Goal: Task Accomplishment & Management: Complete application form

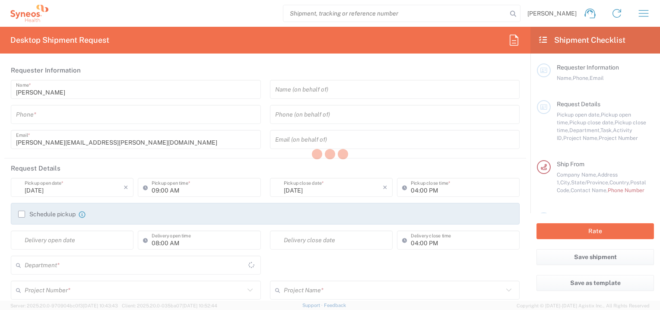
type input "North Carolina"
type input "United States"
type input "8410"
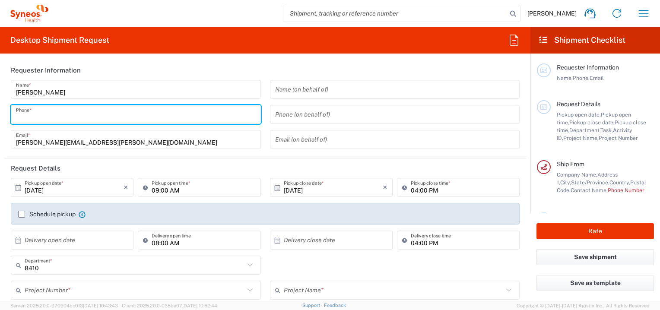
click at [59, 111] on input "tel" at bounding box center [136, 114] width 240 height 15
type input "Syneos Health, LLC-Morrisville NC US"
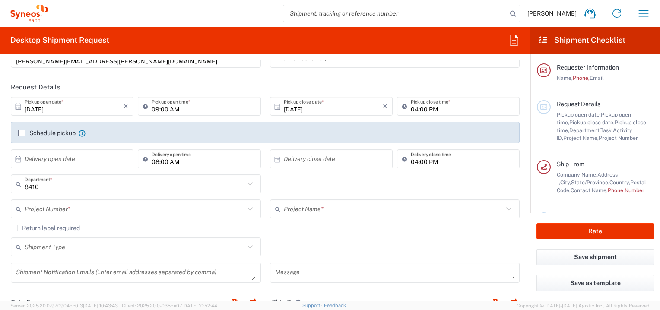
scroll to position [86, 0]
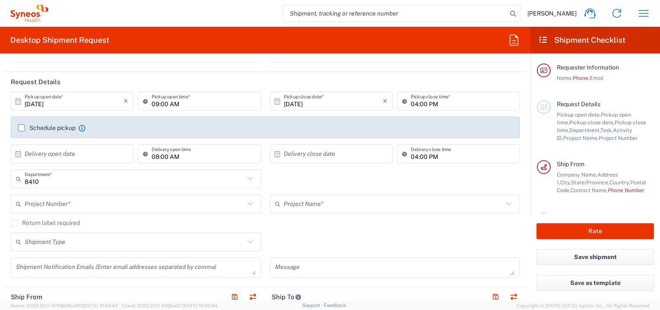
type input "732.537.5052"
click at [51, 206] on input "text" at bounding box center [135, 204] width 220 height 15
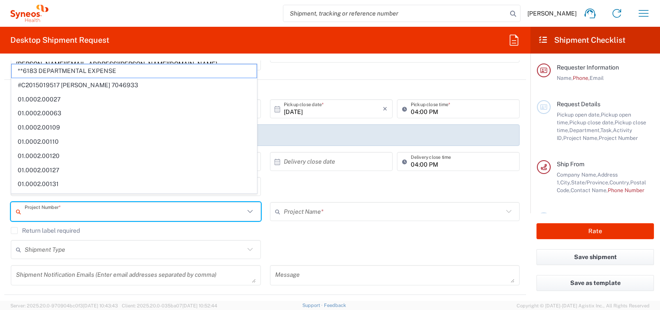
scroll to position [94, 0]
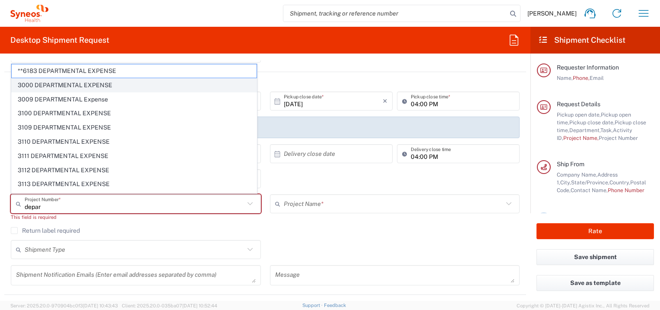
click at [28, 87] on span "3000 DEPARTMENTAL EXPENSE" at bounding box center [134, 85] width 245 height 13
type input "3000 DEPARTMENTAL EXPENSE"
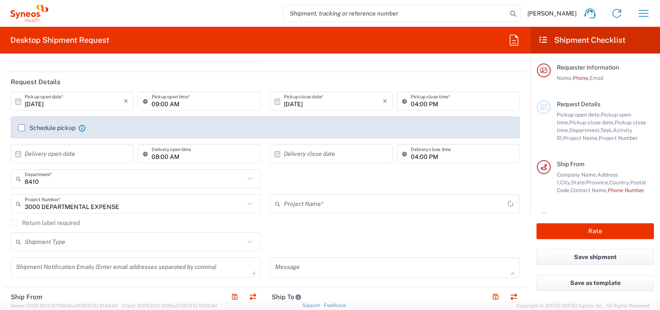
type input "3000 DEPARTMENTAL EXPENSE"
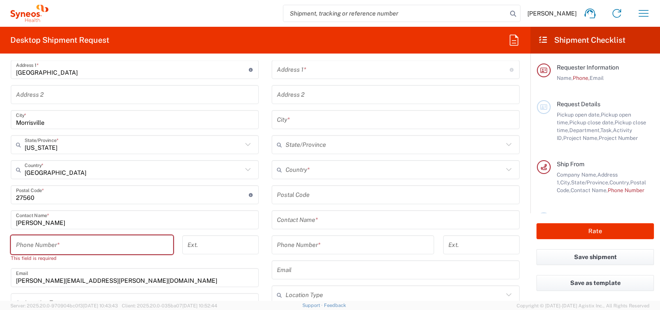
scroll to position [397, 0]
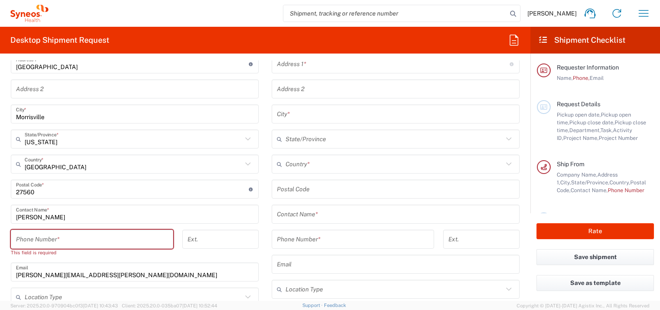
click at [62, 241] on input "tel" at bounding box center [92, 239] width 152 height 15
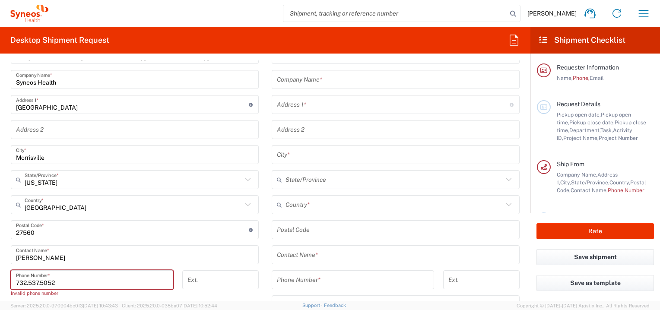
scroll to position [353, 0]
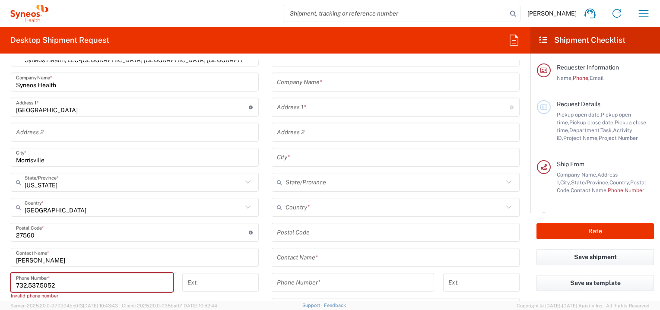
type input "732.537.5052"
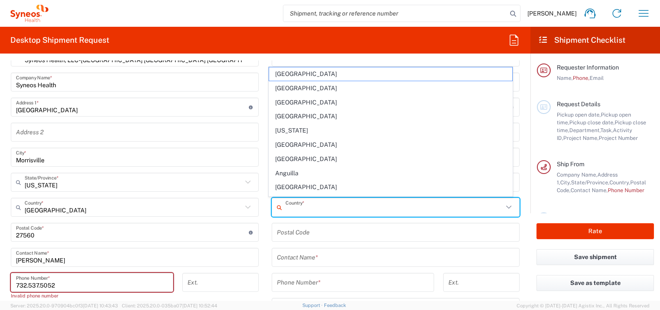
click at [309, 203] on input "text" at bounding box center [395, 207] width 218 height 15
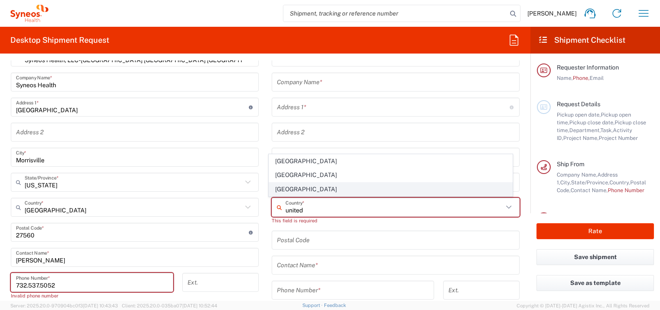
click at [292, 188] on span "United States" at bounding box center [390, 189] width 243 height 13
type input "United States"
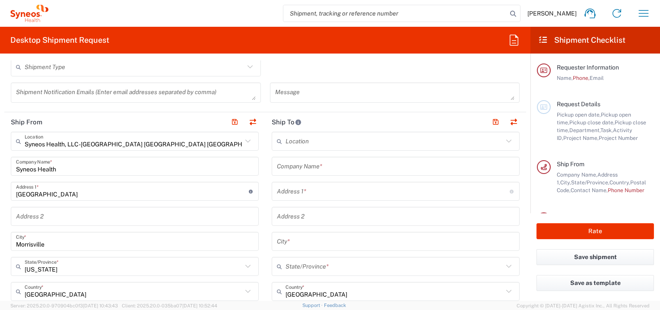
scroll to position [267, 0]
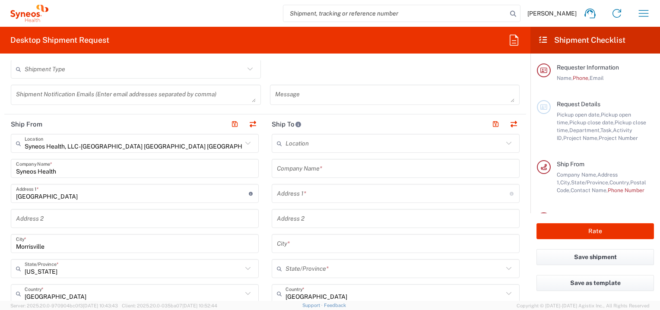
click at [295, 169] on input "text" at bounding box center [396, 168] width 238 height 15
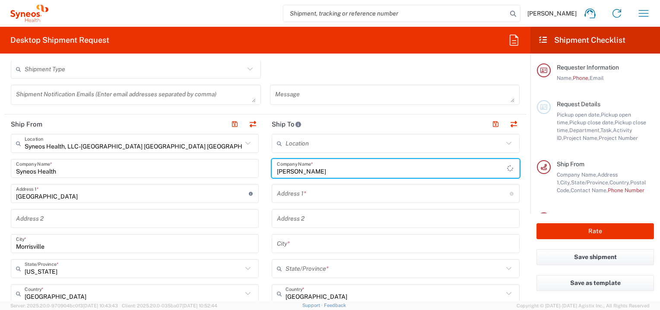
type input "Paula McDonald"
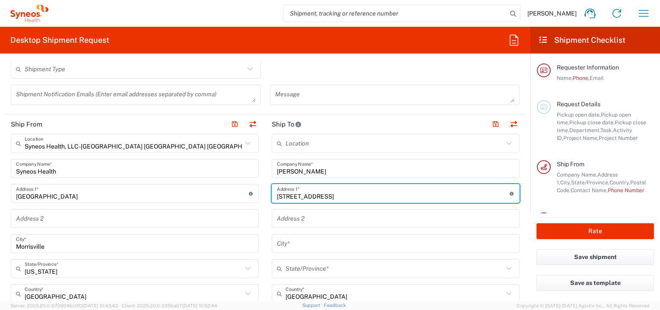
type input "441 Four Stones Blvd"
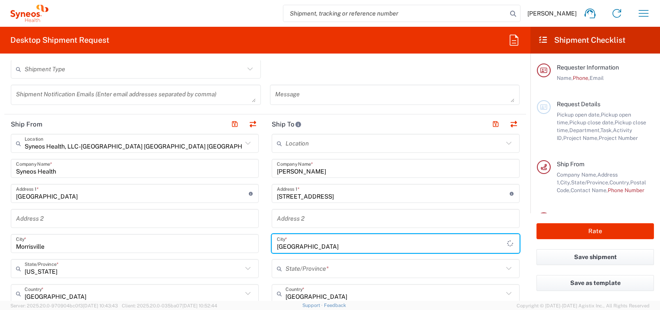
type input "Lewisville"
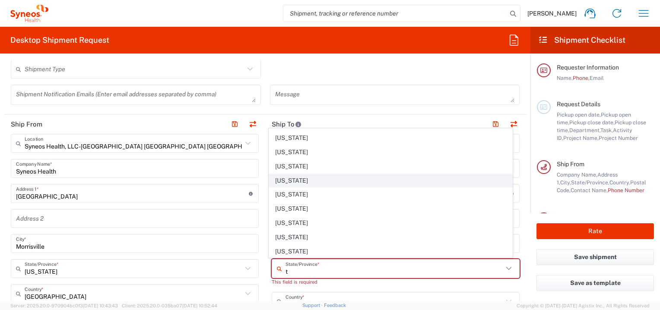
scroll to position [86, 0]
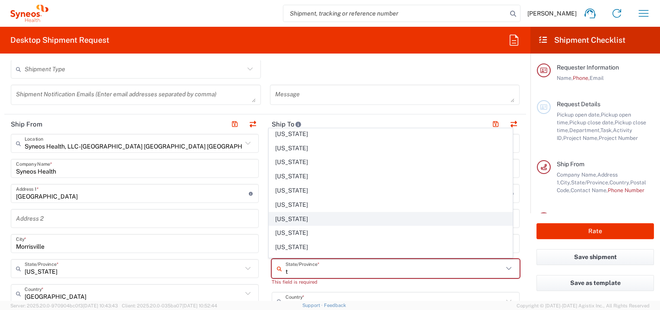
click at [282, 216] on span "Texas" at bounding box center [390, 219] width 243 height 13
type input "Texas"
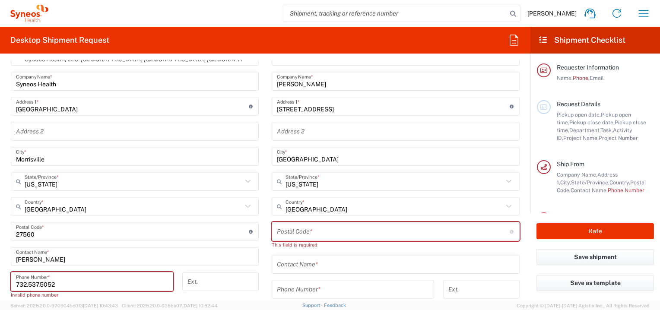
scroll to position [397, 0]
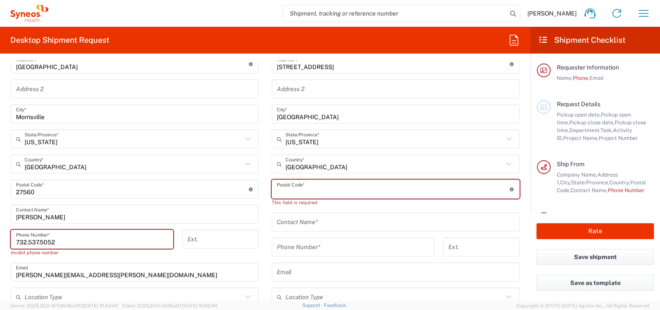
click at [292, 194] on input "undefined" at bounding box center [393, 189] width 233 height 15
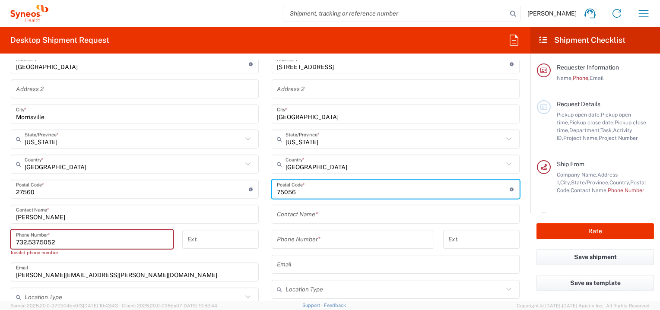
type input "75056"
click at [296, 216] on input "text" at bounding box center [396, 214] width 238 height 15
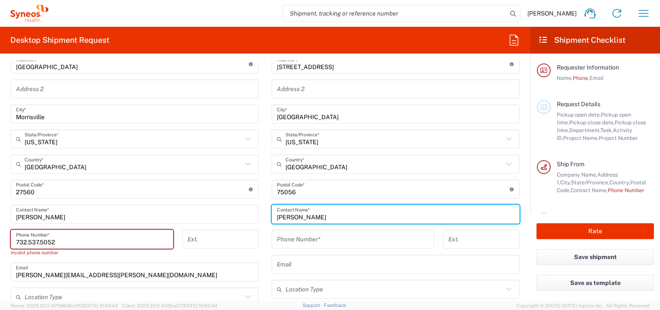
type input "Paula McDonald"
click at [293, 235] on input "tel" at bounding box center [353, 239] width 152 height 15
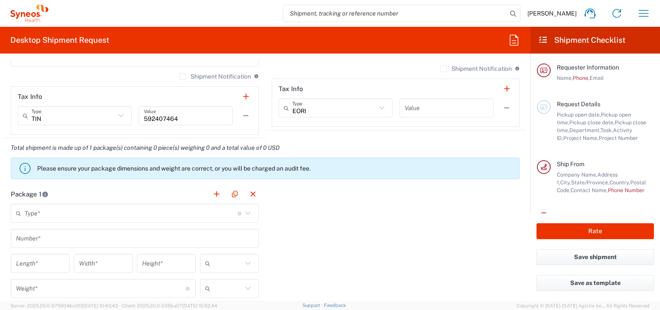
scroll to position [656, 0]
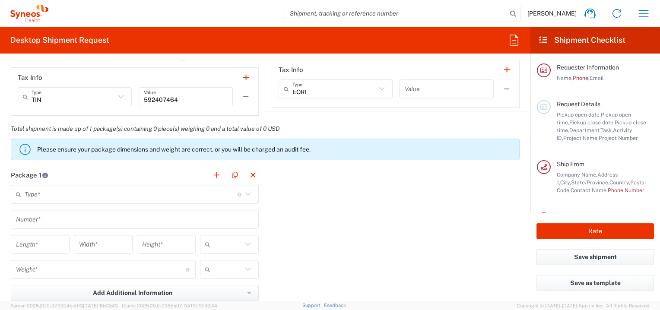
type input "214.727.6345"
click at [83, 198] on input "text" at bounding box center [131, 194] width 213 height 15
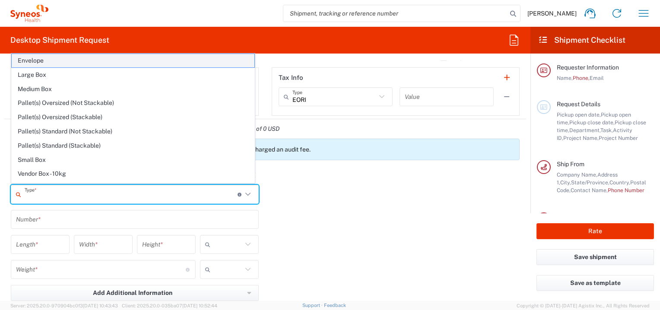
click at [48, 57] on span "Envelope" at bounding box center [133, 60] width 243 height 13
type input "Envelope"
type input "1"
type input "9.5"
type input "12.5"
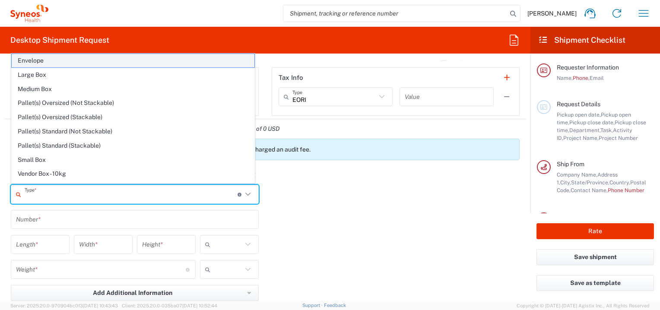
type input "0.25"
type input "in"
type input "0.45"
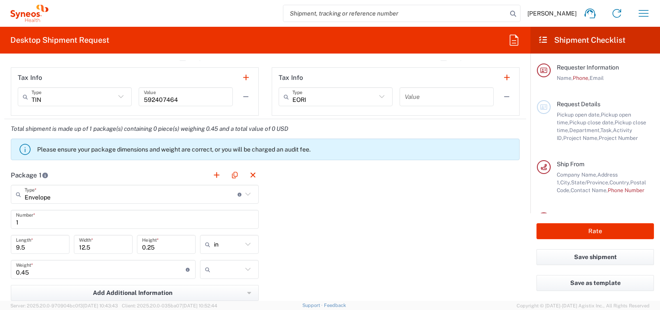
click at [218, 272] on input "text" at bounding box center [228, 270] width 29 height 14
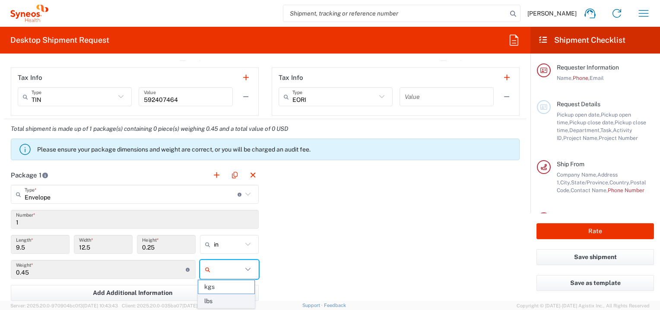
click at [214, 299] on span "lbs" at bounding box center [226, 301] width 56 height 13
type input "lbs"
click at [335, 236] on div "Package 1 Envelope Type * Material used to package goods Envelope Large Box Med…" at bounding box center [265, 261] width 522 height 190
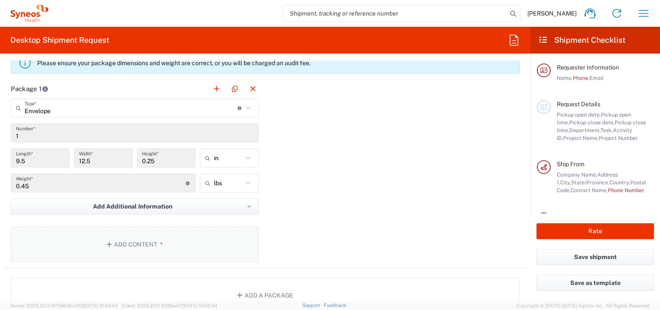
click at [146, 245] on button "Add Content *" at bounding box center [135, 244] width 248 height 35
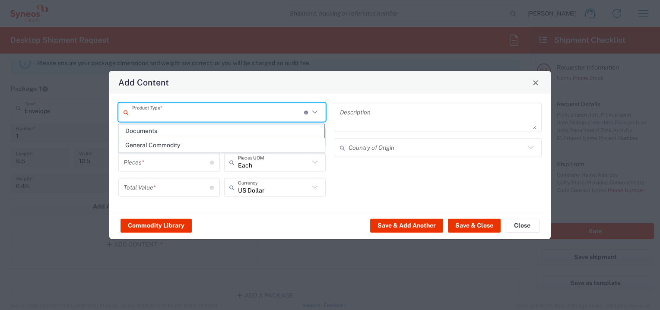
click at [150, 111] on input "text" at bounding box center [218, 112] width 172 height 15
click at [146, 131] on span "Documents" at bounding box center [222, 130] width 206 height 13
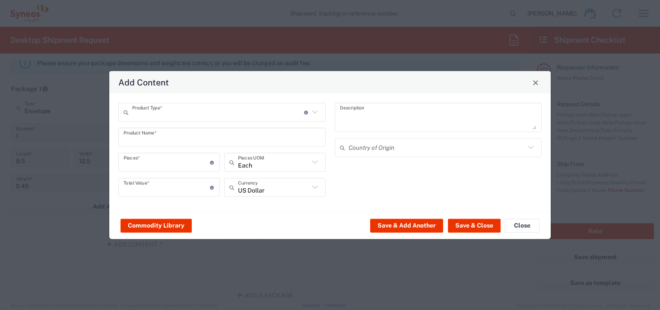
type input "Documents"
type input "1"
type textarea "Documents"
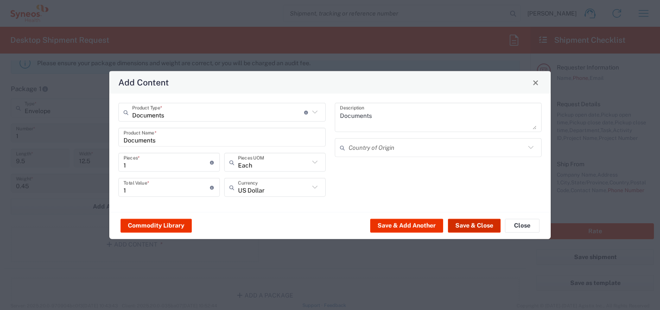
click at [468, 226] on button "Save & Close" at bounding box center [474, 226] width 53 height 14
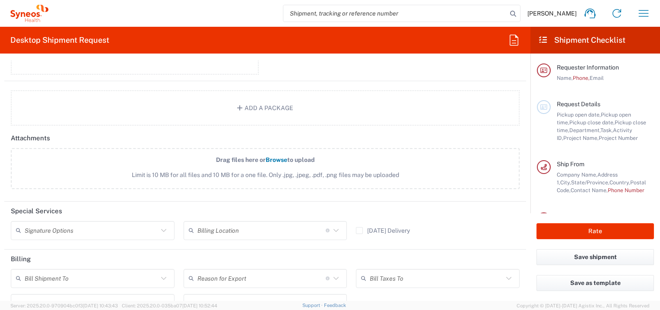
scroll to position [1002, 0]
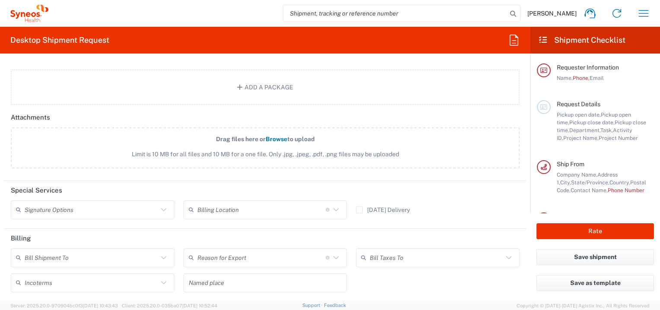
click at [114, 208] on input "text" at bounding box center [92, 209] width 134 height 15
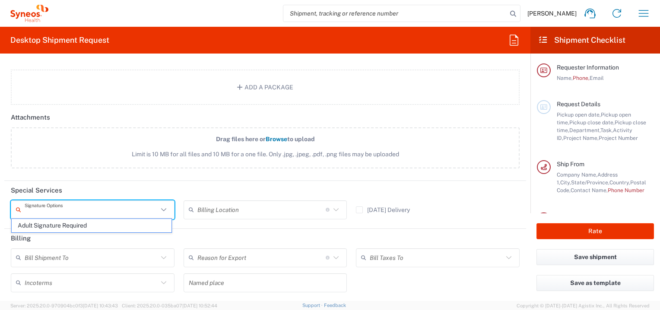
click at [114, 208] on input "text" at bounding box center [92, 209] width 134 height 15
click at [162, 183] on header "Special Services" at bounding box center [265, 190] width 522 height 19
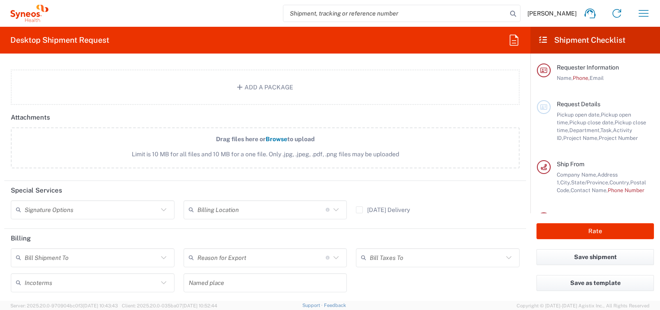
click at [358, 207] on label "Saturday Delivery" at bounding box center [383, 210] width 54 height 7
click at [360, 210] on input "Saturday Delivery" at bounding box center [360, 210] width 0 height 0
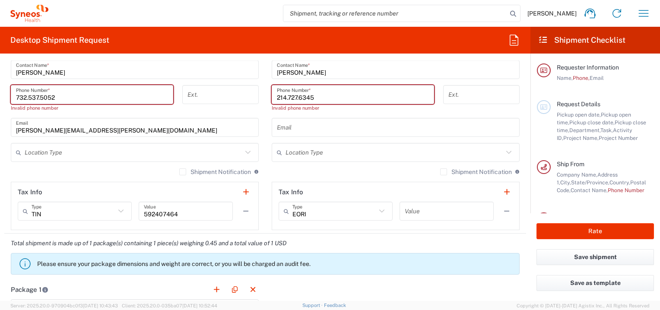
scroll to position [536, 0]
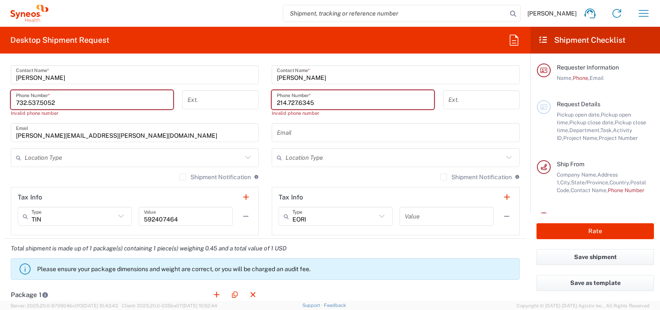
drag, startPoint x: 57, startPoint y: 100, endPoint x: 3, endPoint y: 93, distance: 54.5
click at [3, 93] on form "Requester Information Tracy Snyder Name * 732.537.5052 Phone * Invalid phone nu…" at bounding box center [265, 181] width 531 height 241
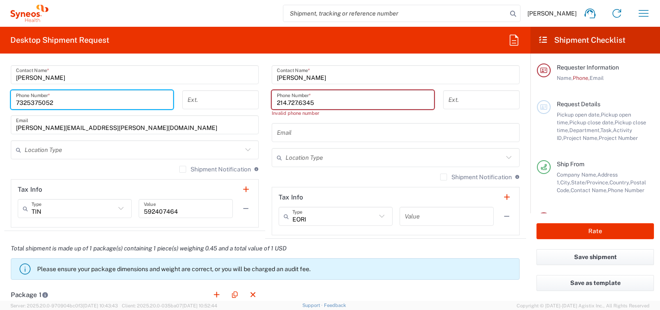
type input "7325375052"
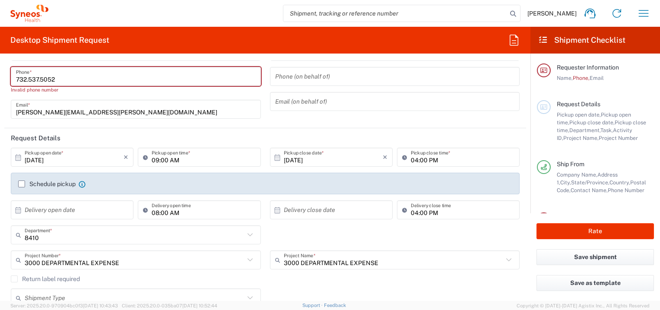
scroll to position [18, 0]
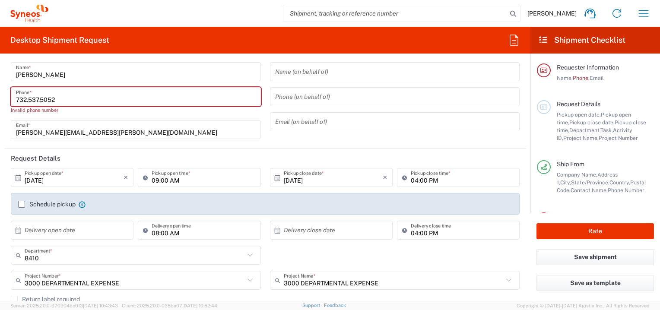
drag, startPoint x: 64, startPoint y: 100, endPoint x: -3, endPoint y: 104, distance: 67.1
click at [0, 104] on html "Tracy Snyder Home Shipment estimator Shipment tracking Desktop shipment request…" at bounding box center [330, 155] width 660 height 310
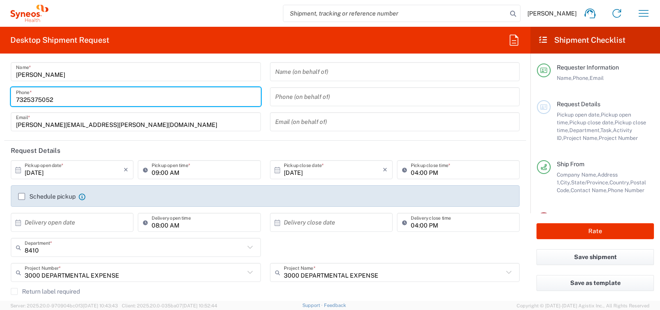
type input "7325375052"
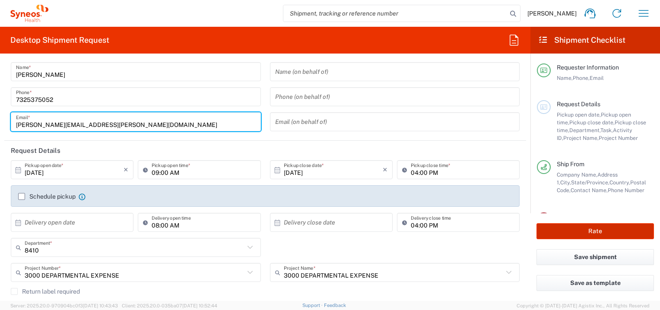
click at [599, 232] on button "Rate" at bounding box center [596, 231] width 118 height 16
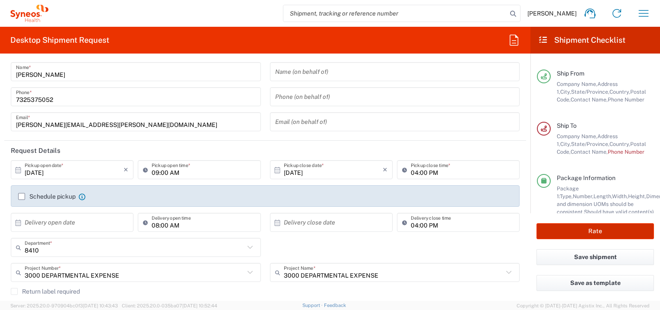
type input "3000 DEPARTMENTAL EXPENSE"
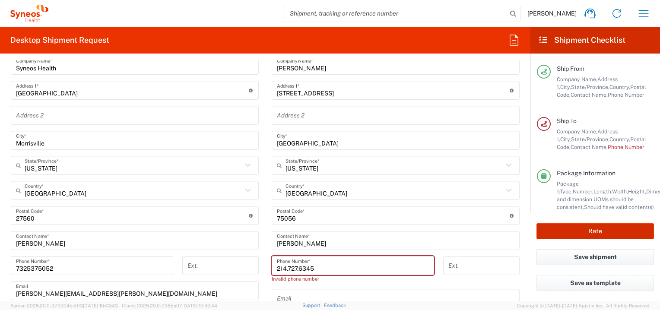
scroll to position [363, 0]
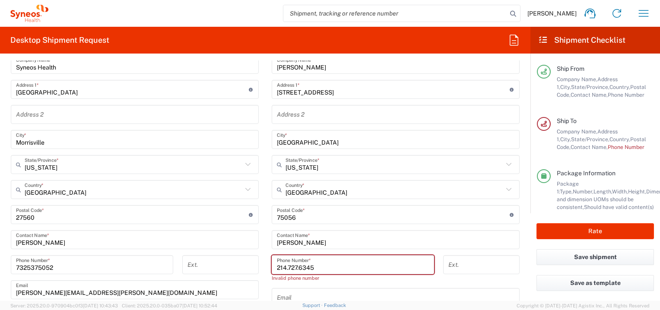
drag, startPoint x: 322, startPoint y: 267, endPoint x: 261, endPoint y: 271, distance: 61.5
click at [261, 271] on div "Ship From Syneos Health, LLC-Morrisville NC US Location Syneos Health, LLC-Morr…" at bounding box center [265, 207] width 522 height 394
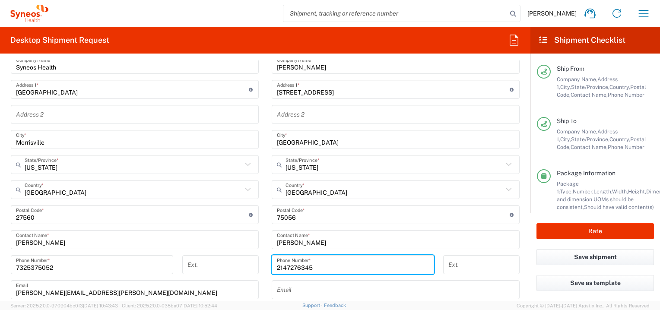
type input "2147276345"
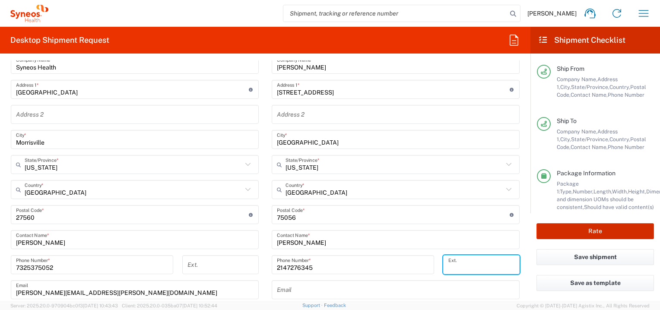
click at [599, 227] on button "Rate" at bounding box center [596, 231] width 118 height 16
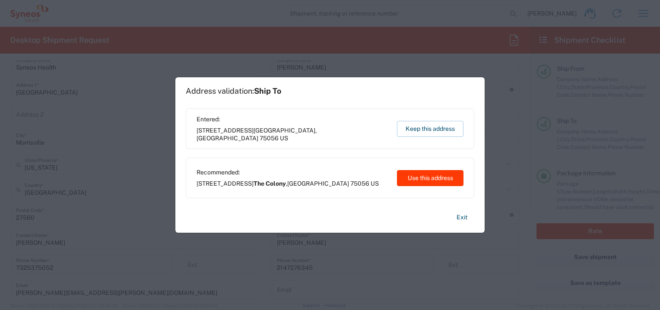
click at [427, 180] on button "Use this address" at bounding box center [430, 178] width 67 height 16
type input "The Colony"
type input "Texas"
type input "United States"
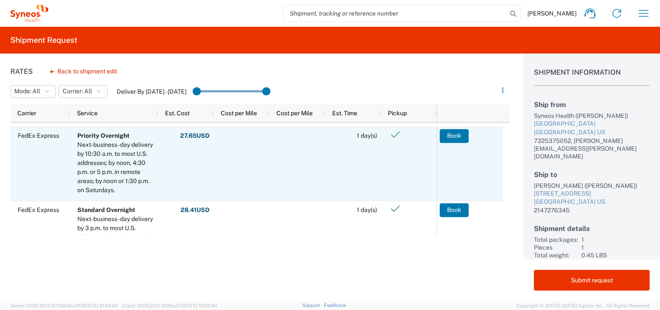
scroll to position [130, 0]
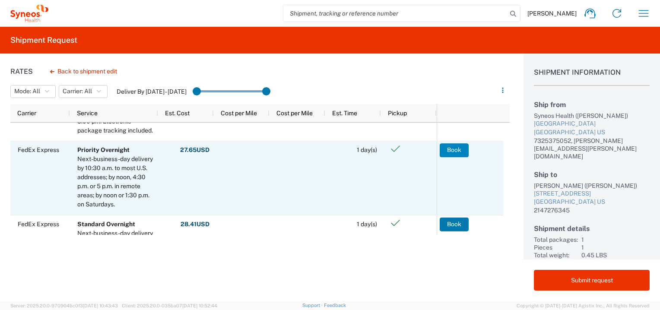
click at [451, 149] on button "Book" at bounding box center [454, 150] width 29 height 14
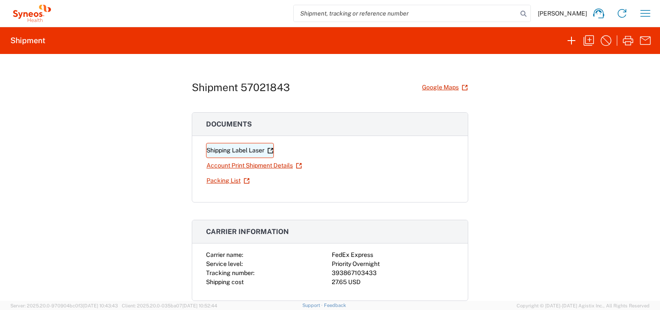
click at [228, 149] on link "Shipping Label Laser" at bounding box center [240, 150] width 68 height 15
